Goal: Navigation & Orientation: Find specific page/section

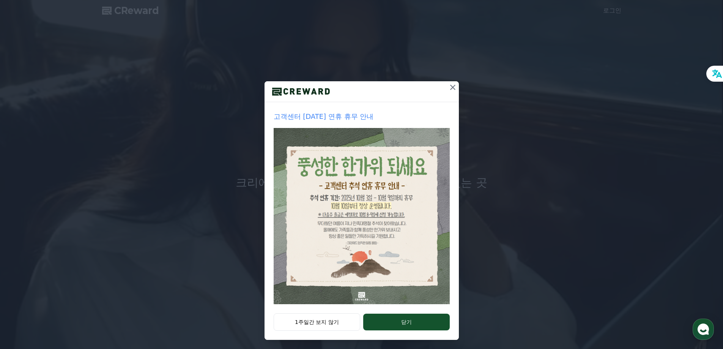
scroll to position [13, 0]
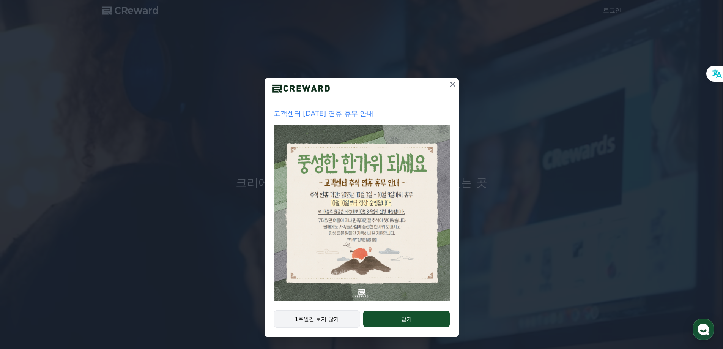
click at [323, 319] on button "1주일간 보지 않기" at bounding box center [317, 318] width 87 height 17
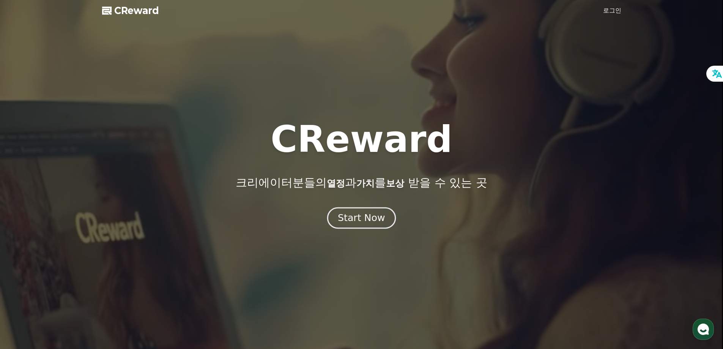
click at [361, 220] on div "Start Now" at bounding box center [361, 217] width 47 height 13
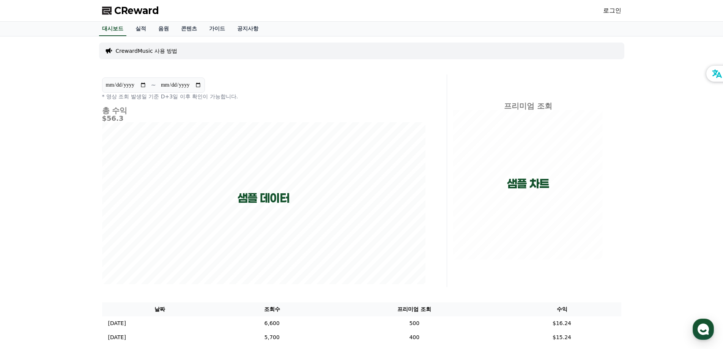
click at [616, 10] on link "로그인" at bounding box center [612, 10] width 18 height 9
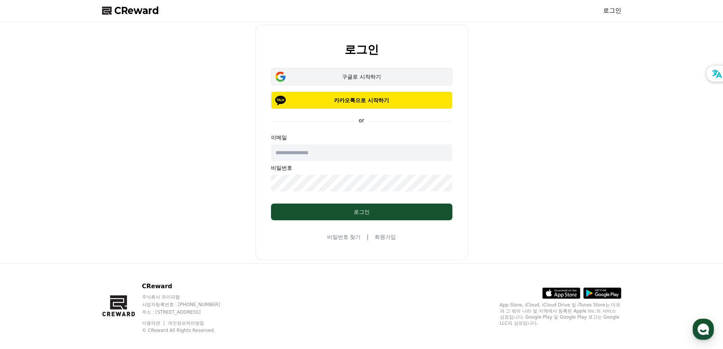
click at [393, 76] on div "구글로 시작하기" at bounding box center [361, 77] width 159 height 8
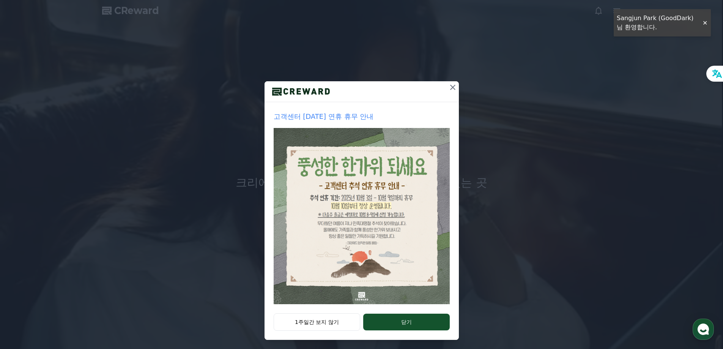
scroll to position [13, 0]
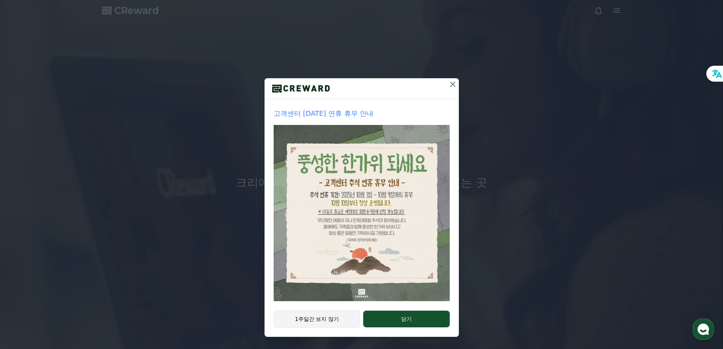
click at [307, 314] on button "1주일간 보지 않기" at bounding box center [317, 318] width 87 height 17
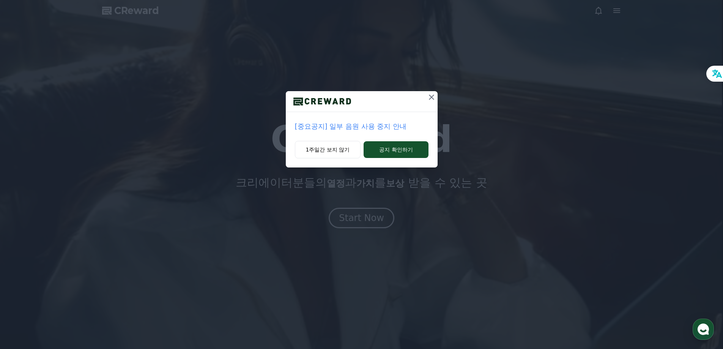
scroll to position [0, 0]
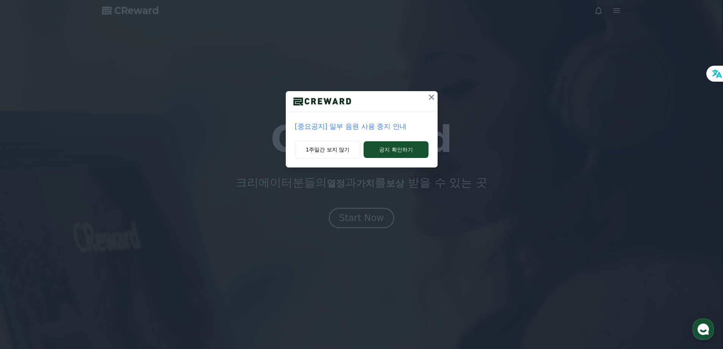
click at [358, 126] on p "[중요공지] 일부 음원 사용 중지 안내" at bounding box center [362, 126] width 134 height 11
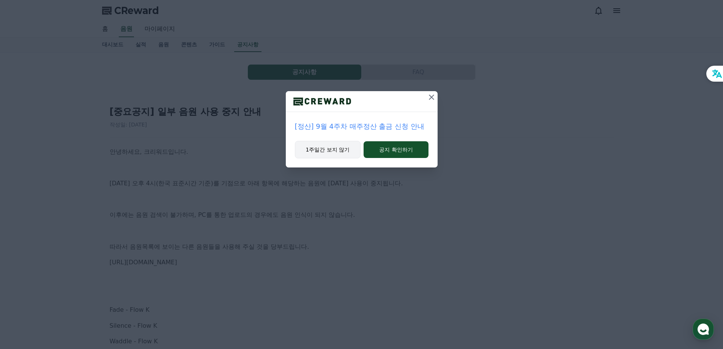
click at [330, 148] on button "1주일간 보지 않기" at bounding box center [328, 149] width 66 height 17
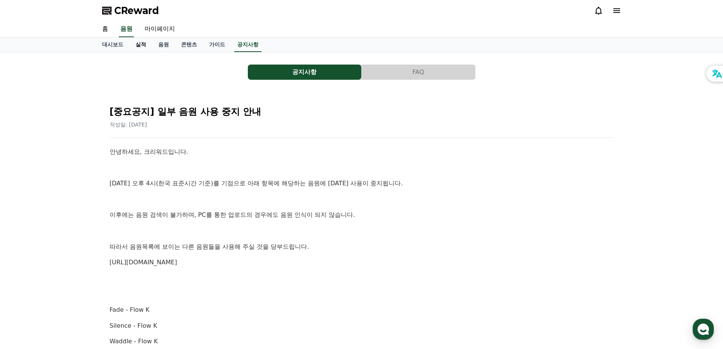
click at [142, 42] on link "실적" at bounding box center [140, 45] width 23 height 14
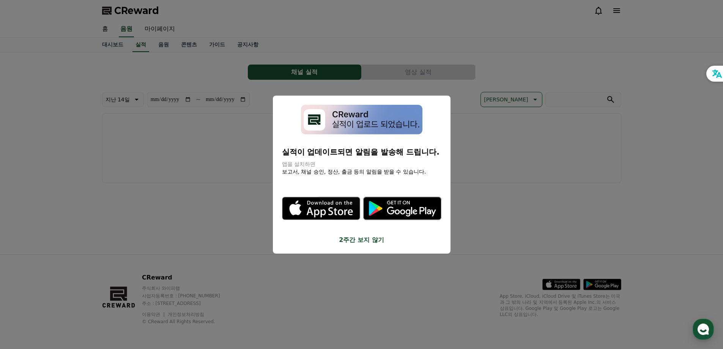
click at [383, 121] on img "modal" at bounding box center [361, 119] width 121 height 30
click at [501, 169] on button "close modal" at bounding box center [361, 174] width 723 height 349
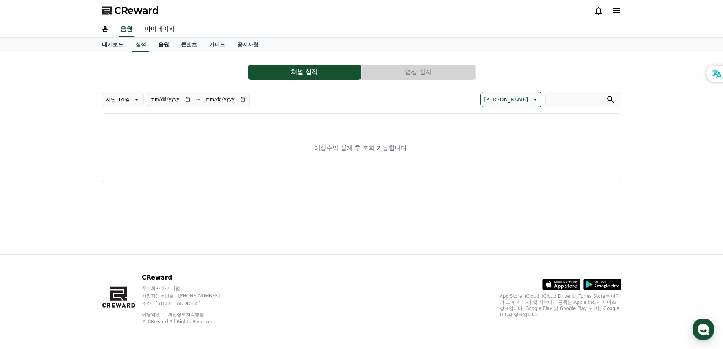
click at [161, 42] on link "음원" at bounding box center [163, 45] width 23 height 14
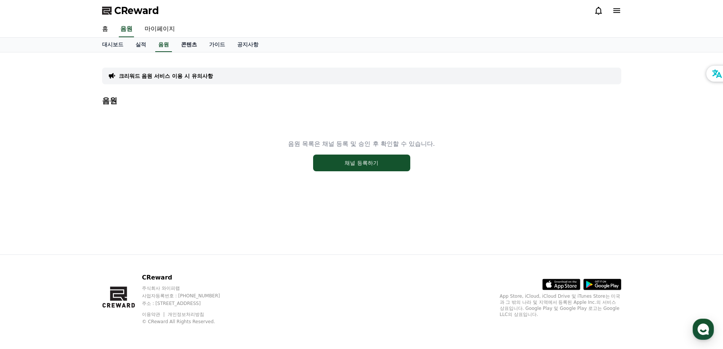
click at [191, 44] on link "콘텐츠" at bounding box center [189, 45] width 28 height 14
click at [223, 47] on link "가이드" at bounding box center [217, 45] width 28 height 14
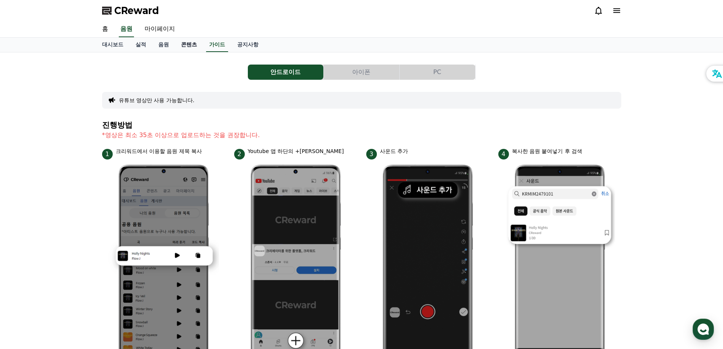
click at [192, 45] on link "콘텐츠" at bounding box center [189, 45] width 28 height 14
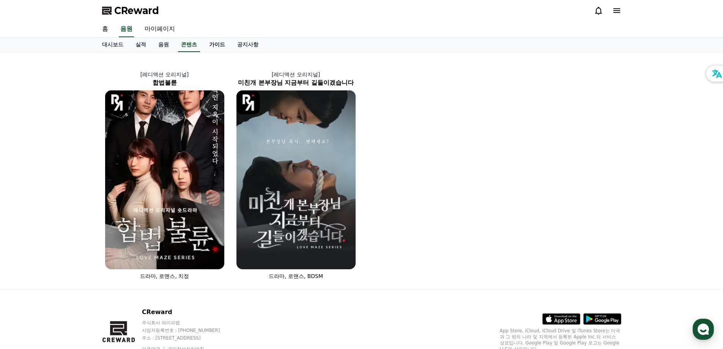
click at [219, 41] on link "가이드" at bounding box center [217, 45] width 28 height 14
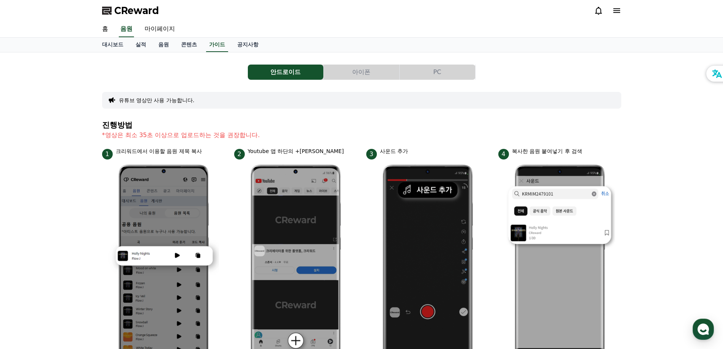
click at [354, 73] on button "아이폰" at bounding box center [362, 72] width 76 height 15
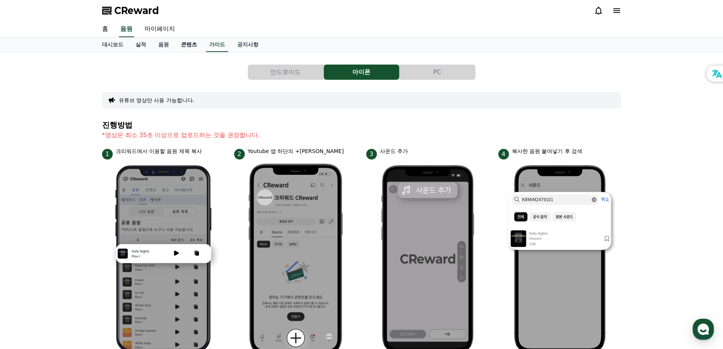
click at [189, 45] on link "콘텐츠" at bounding box center [189, 45] width 28 height 14
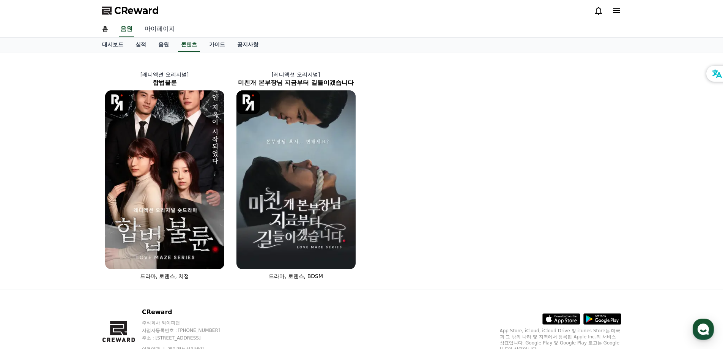
click at [159, 32] on link "마이페이지" at bounding box center [160, 29] width 43 height 16
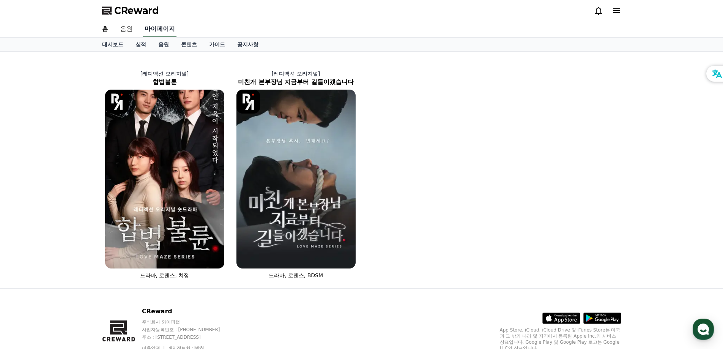
select select "**********"
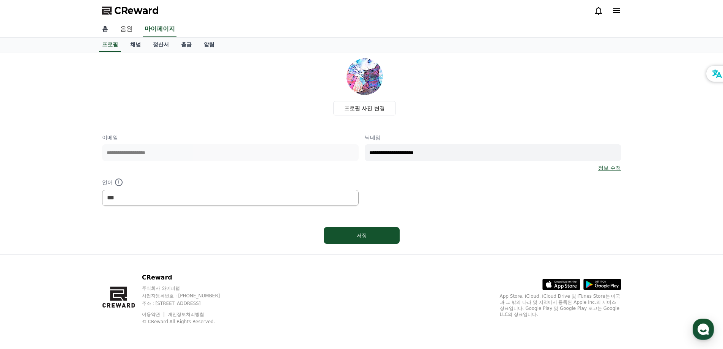
click at [103, 30] on link "홈" at bounding box center [105, 29] width 18 height 16
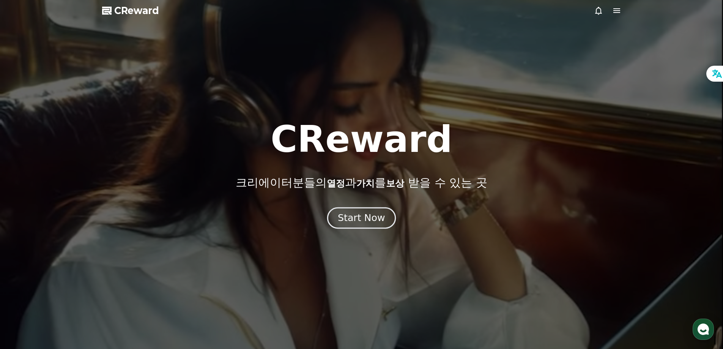
click at [365, 217] on div "Start Now" at bounding box center [361, 217] width 47 height 13
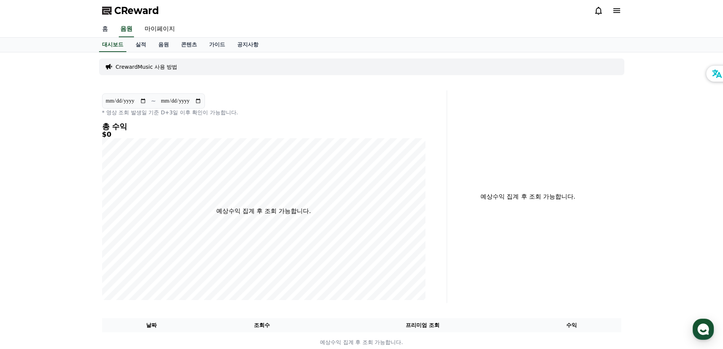
click at [109, 32] on link "홈" at bounding box center [105, 29] width 18 height 16
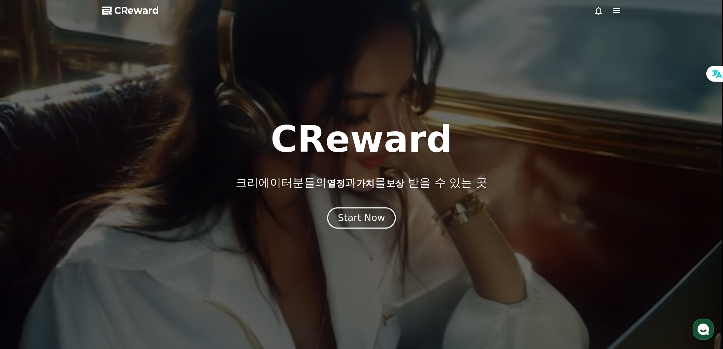
click at [362, 214] on div "Start Now" at bounding box center [361, 217] width 47 height 13
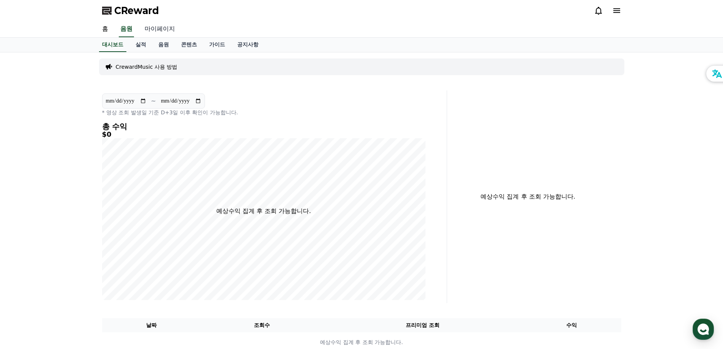
click at [159, 31] on link "마이페이지" at bounding box center [160, 29] width 43 height 16
select select "**********"
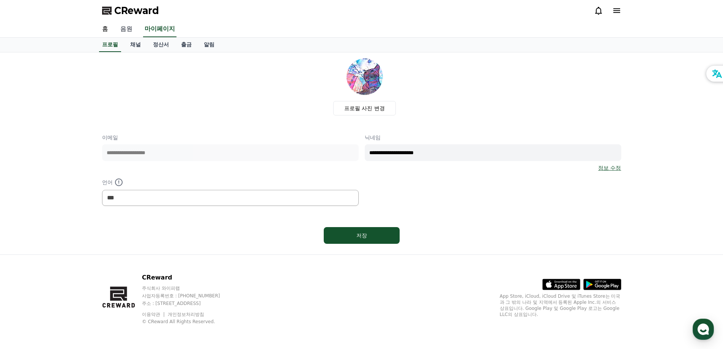
click at [126, 29] on link "음원" at bounding box center [126, 29] width 24 height 16
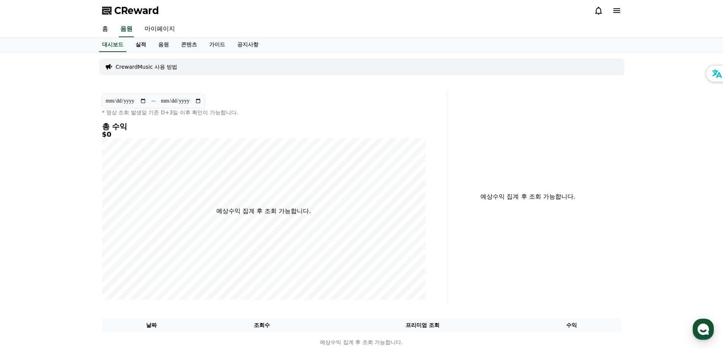
click at [142, 46] on link "실적" at bounding box center [140, 45] width 23 height 14
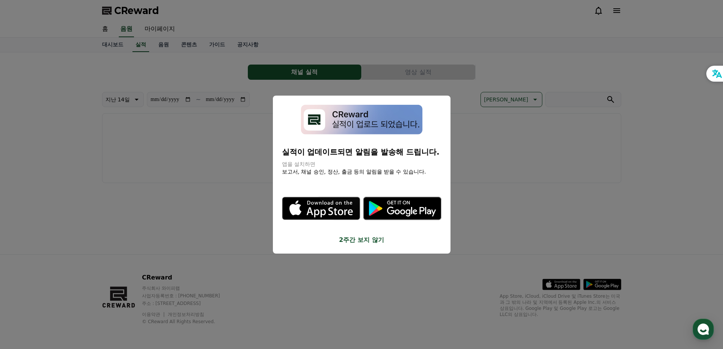
drag, startPoint x: 104, startPoint y: 229, endPoint x: 112, endPoint y: 205, distance: 24.8
click at [104, 228] on button "close modal" at bounding box center [361, 174] width 723 height 349
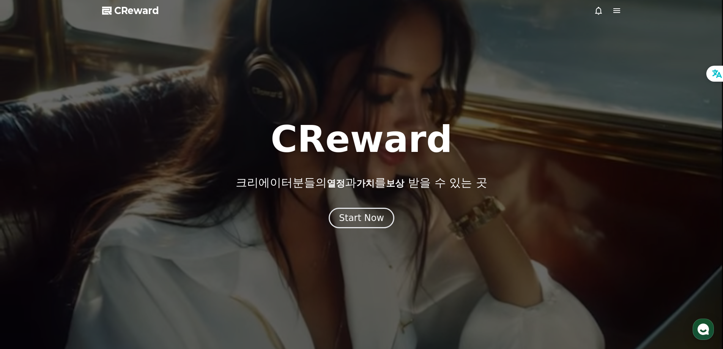
click at [621, 11] on div at bounding box center [361, 174] width 723 height 349
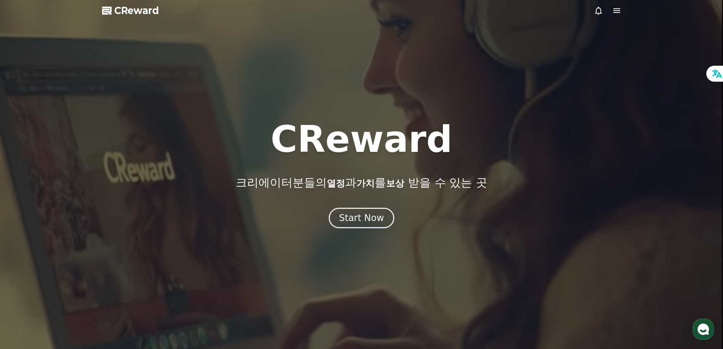
click at [620, 10] on icon at bounding box center [616, 10] width 9 height 9
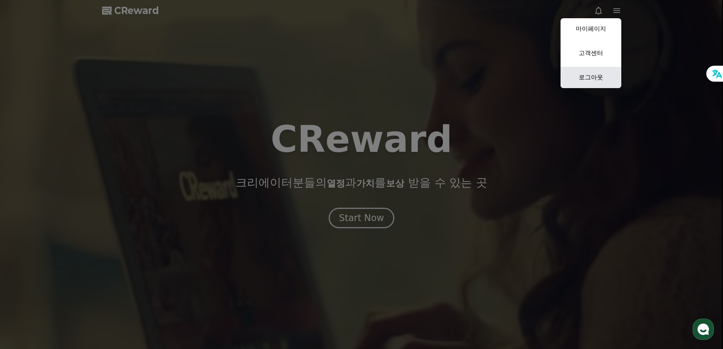
click at [593, 72] on link "로그아웃" at bounding box center [591, 77] width 61 height 21
